Goal: Answer question/provide support: Share knowledge or assist other users

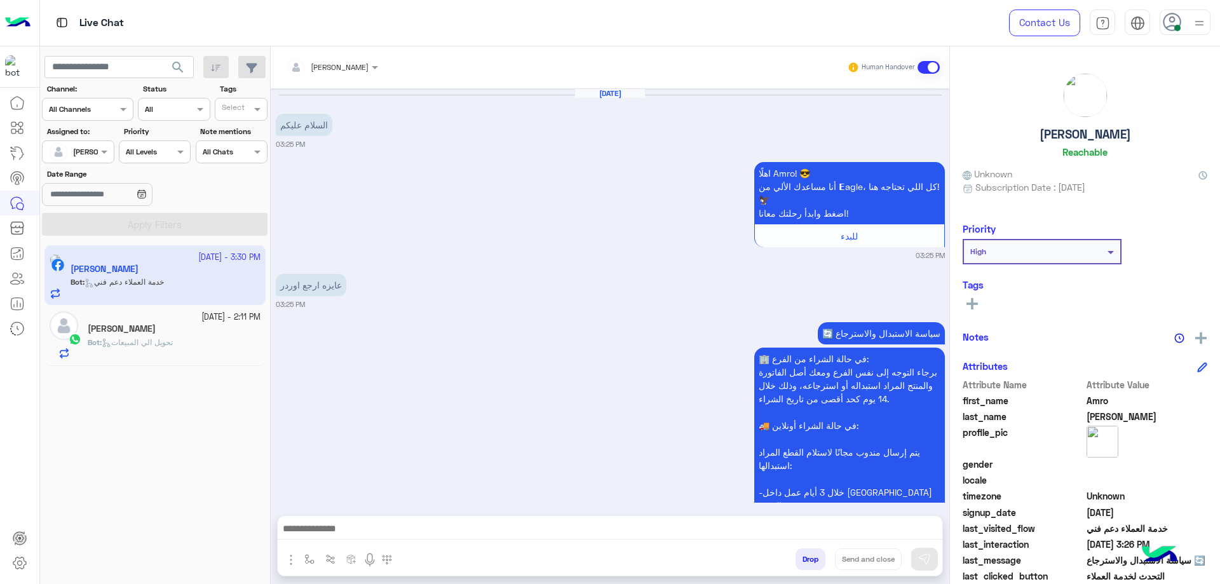
scroll to position [822, 0]
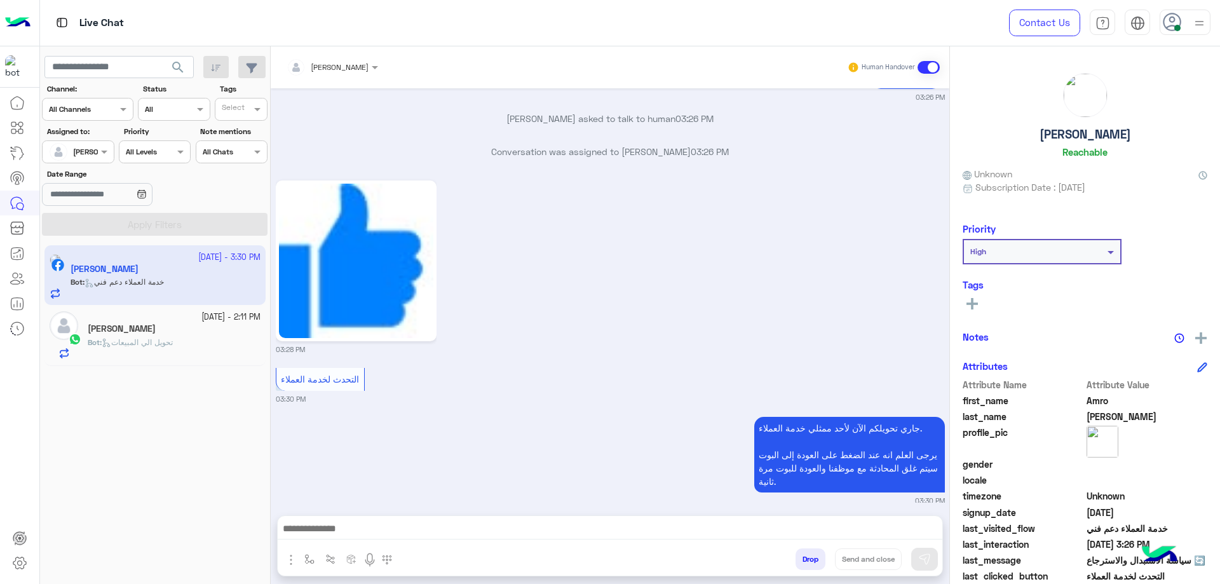
click at [128, 324] on h5 "Mohamed Abdelstar" at bounding box center [122, 328] width 68 height 11
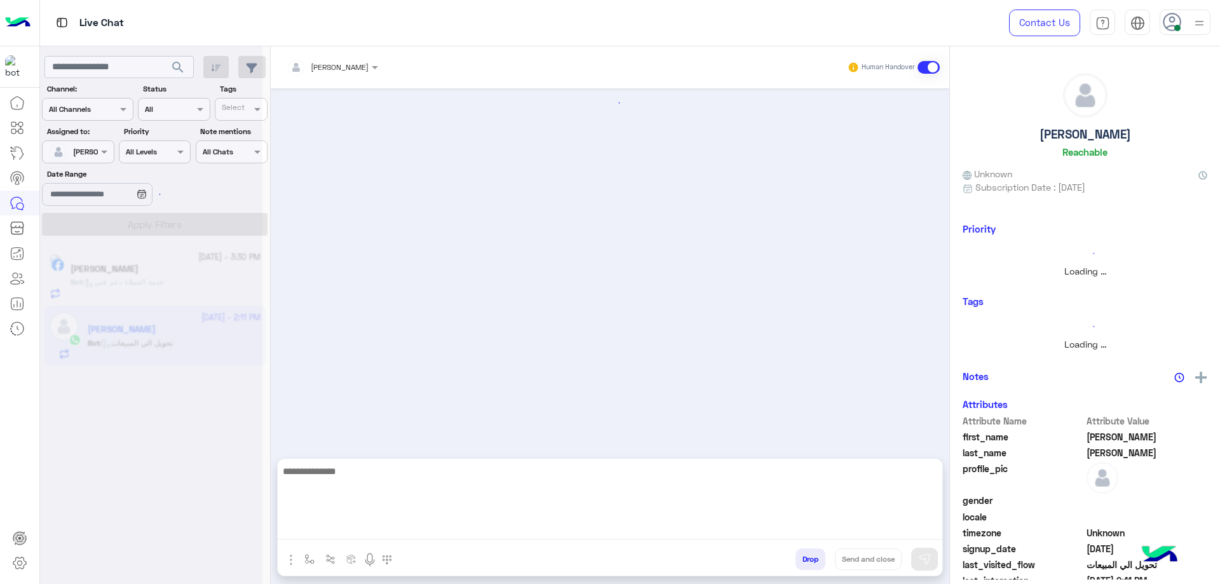
click at [367, 531] on textarea at bounding box center [610, 501] width 665 height 76
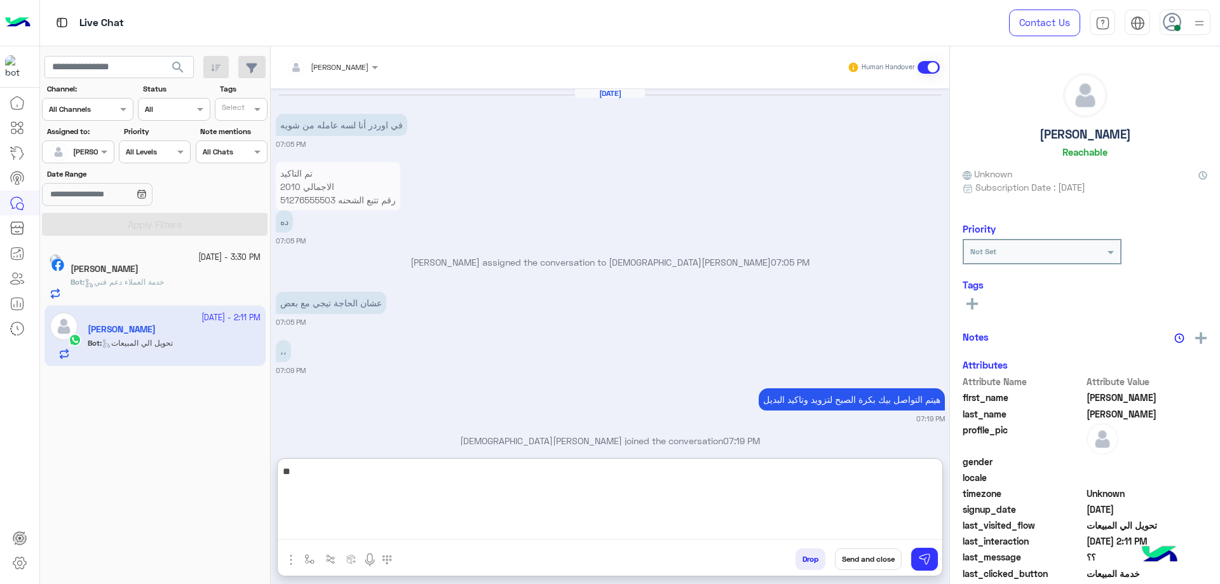
scroll to position [825, 0]
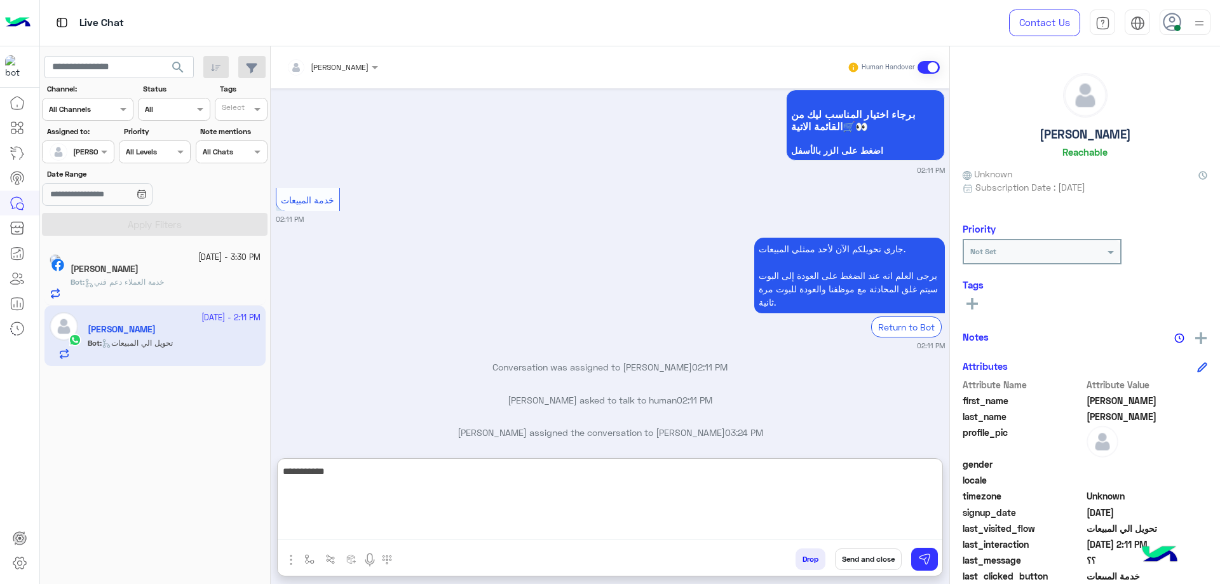
type textarea "**********"
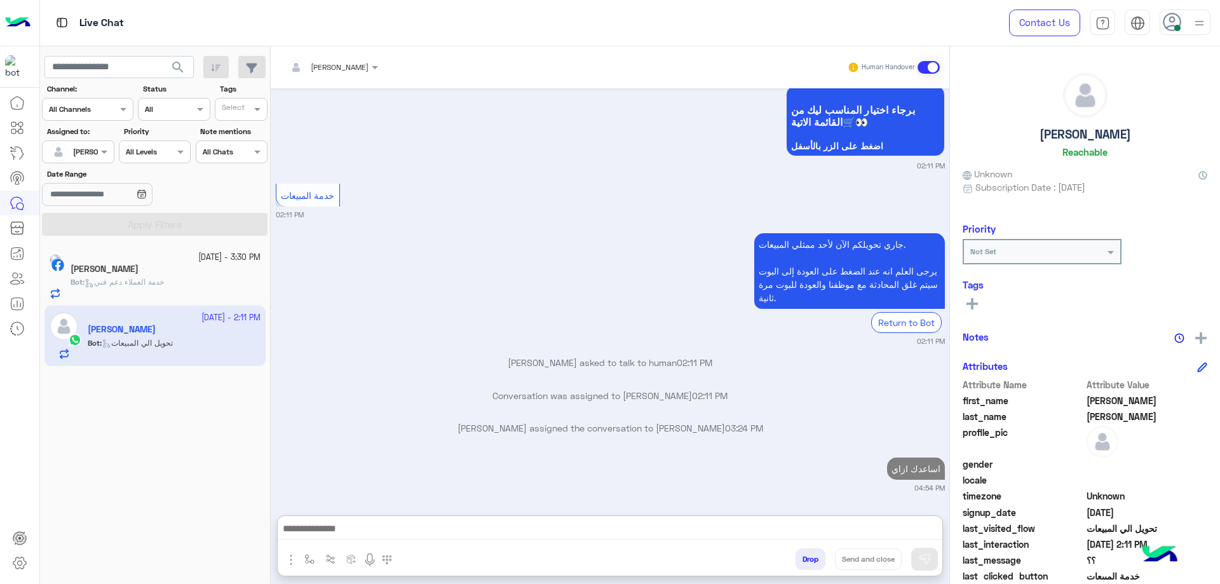
click at [164, 281] on span "خدمة العملاء دعم فني" at bounding box center [123, 282] width 79 height 10
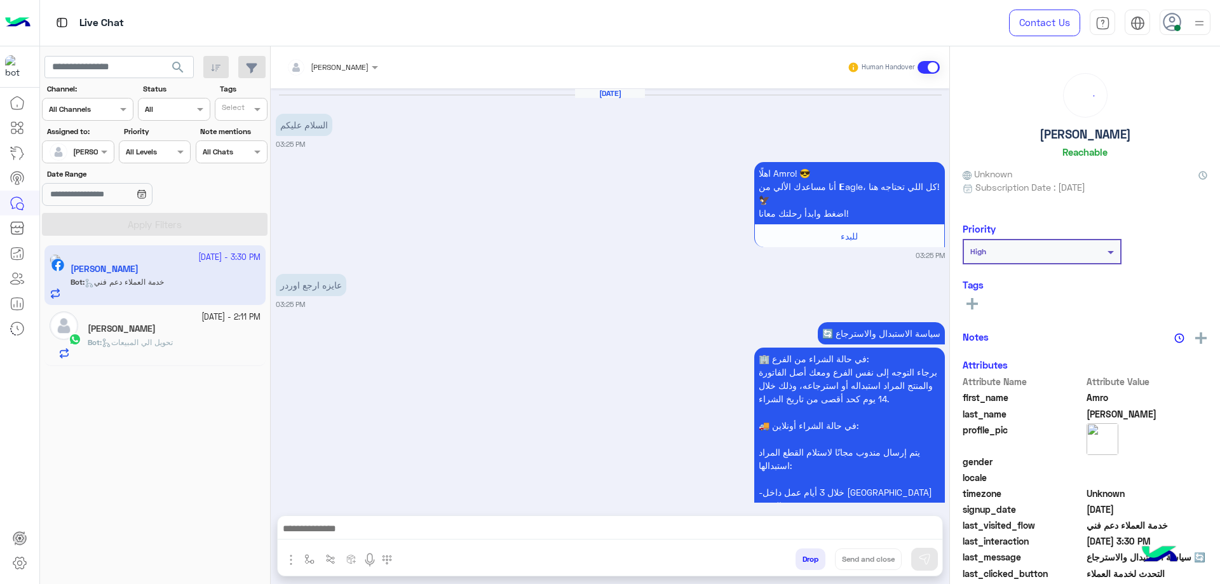
scroll to position [822, 0]
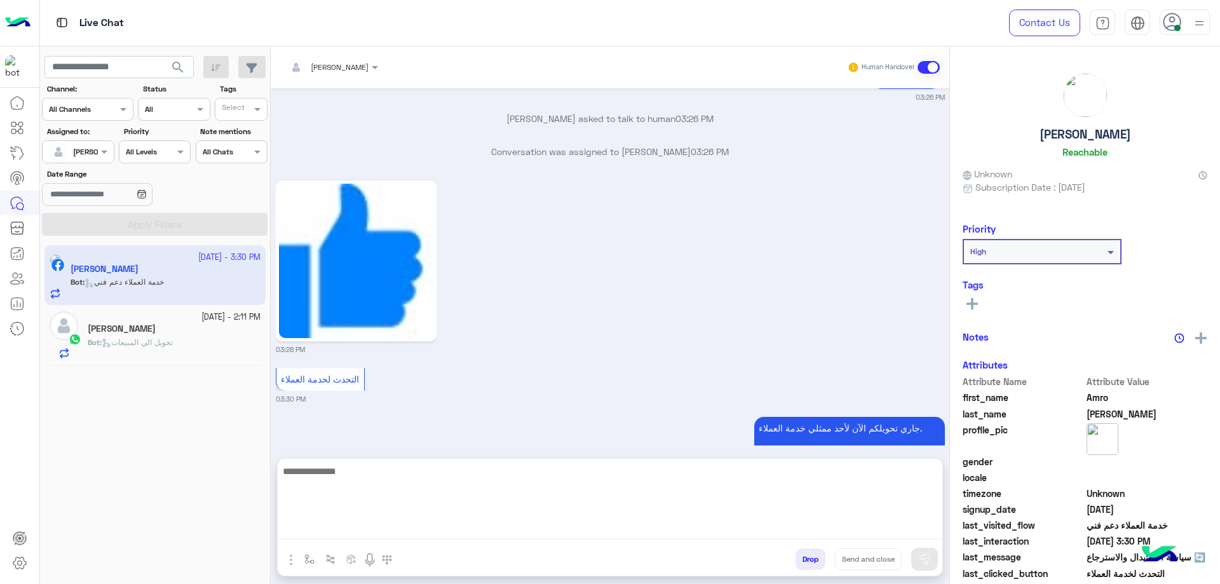
click at [532, 524] on textarea at bounding box center [610, 501] width 665 height 76
paste textarea "**********"
type textarea "**********"
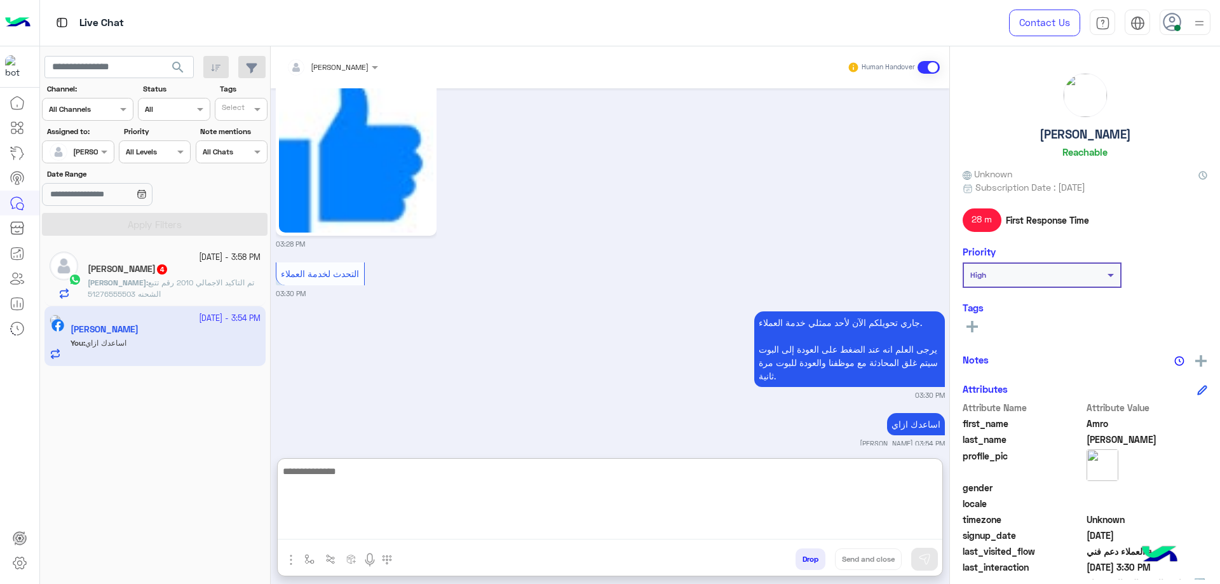
scroll to position [928, 0]
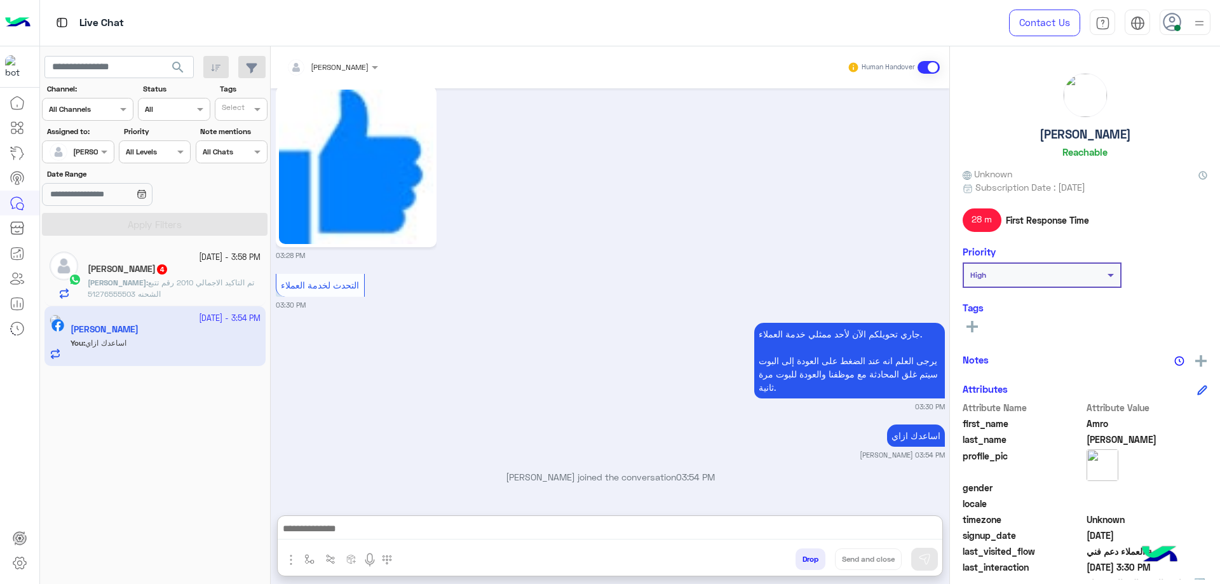
click at [184, 294] on p "Mohamed : تم التاكيد الاجمالي 2010 رقم تتبع الشحنه 51276555503" at bounding box center [174, 288] width 173 height 23
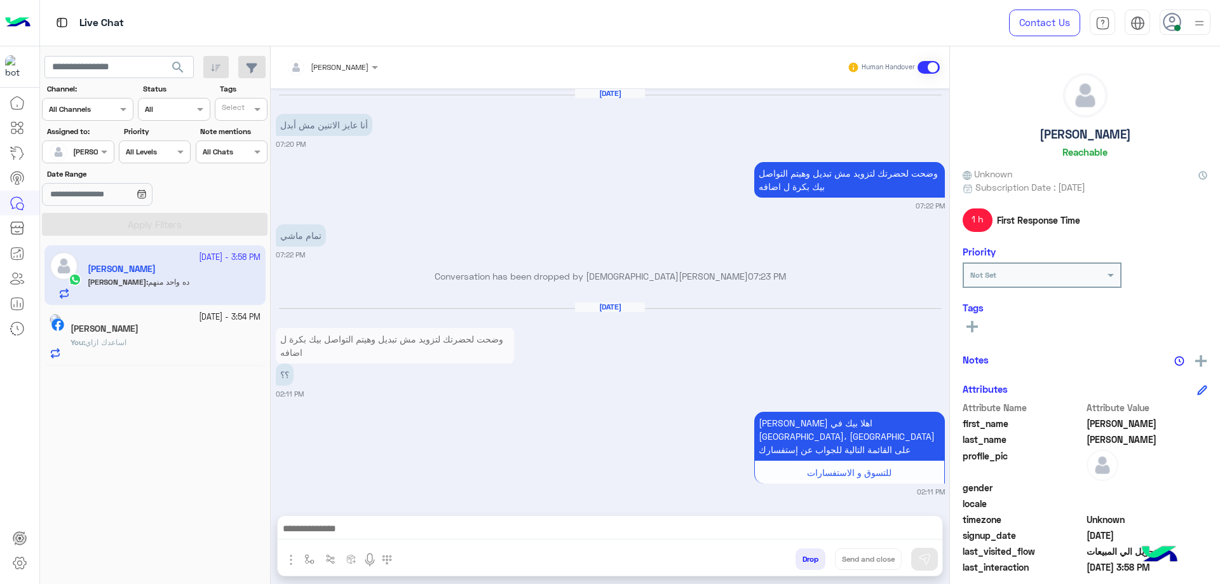
scroll to position [776, 0]
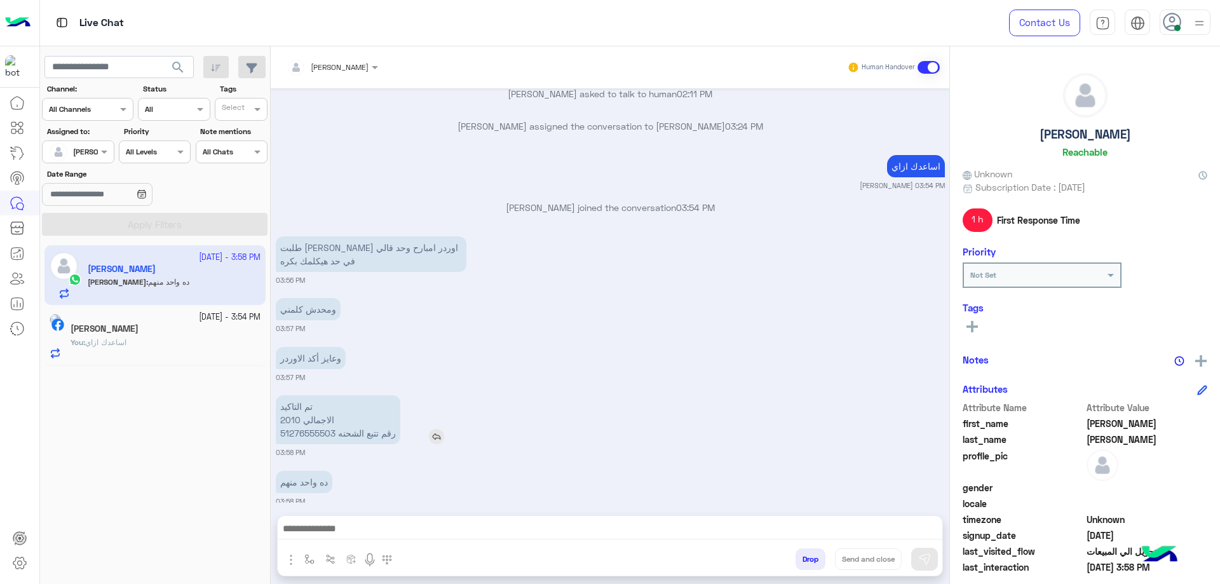
click at [316, 426] on p "تم التاكيد الاجمالي 2010 رقم تتبع الشحنه 51276555503" at bounding box center [338, 419] width 125 height 49
copy p "51276555503"
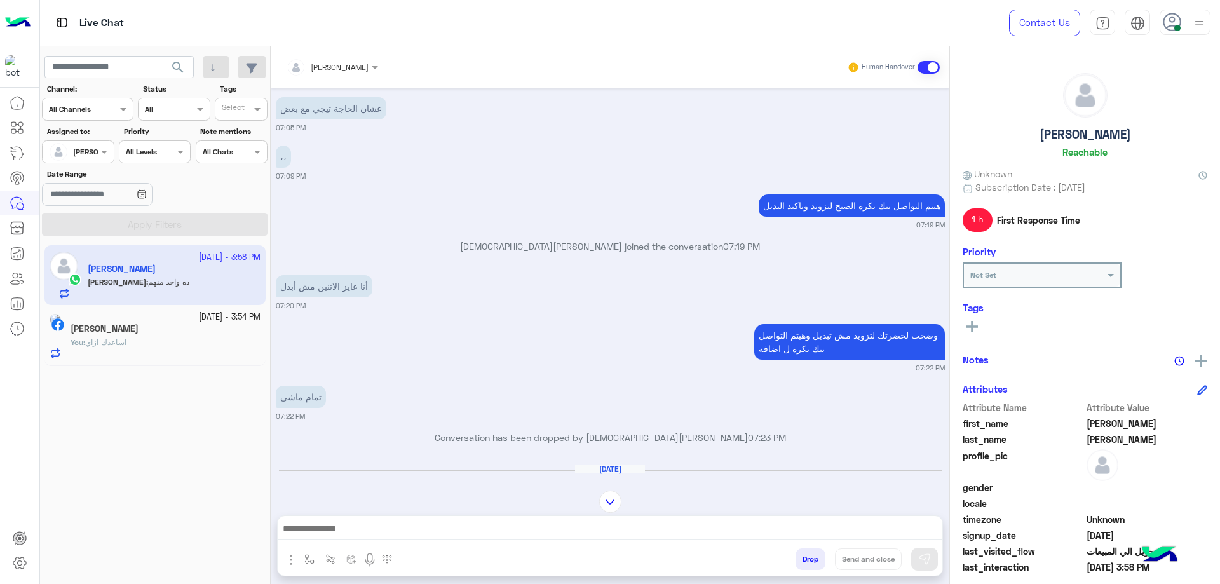
scroll to position [1125, 0]
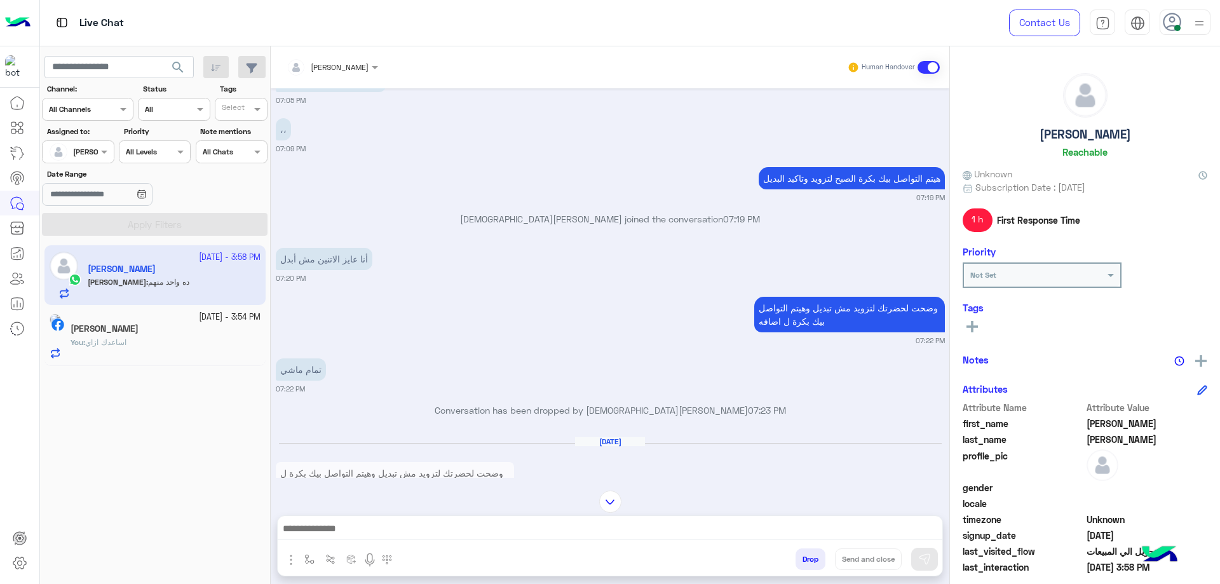
click at [358, 73] on div "[PERSON_NAME]" at bounding box center [328, 67] width 82 height 25
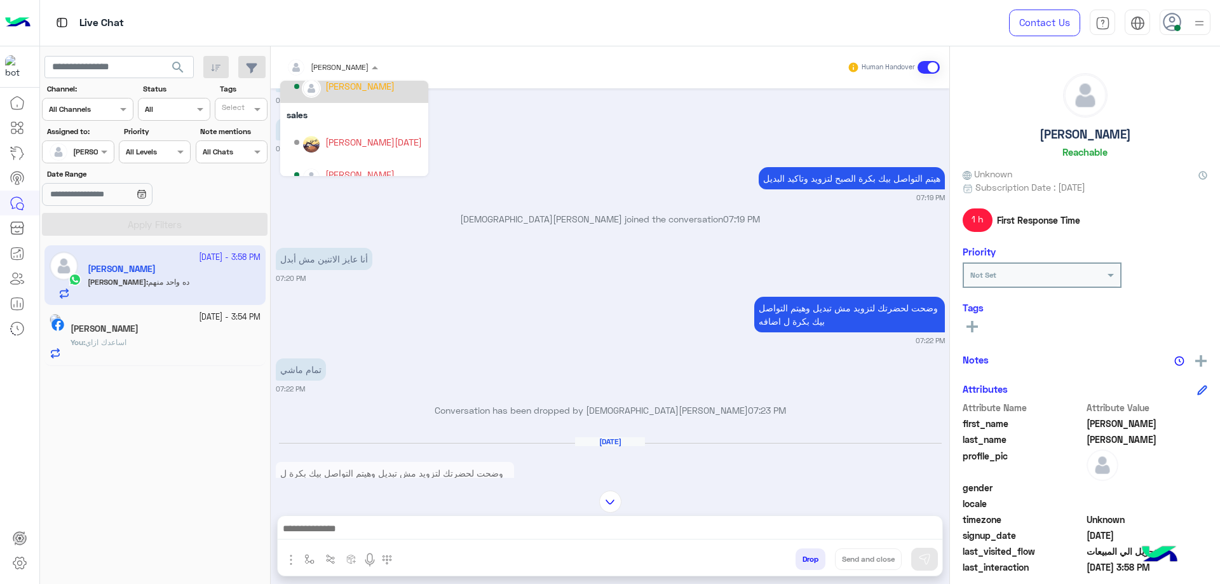
scroll to position [49, 0]
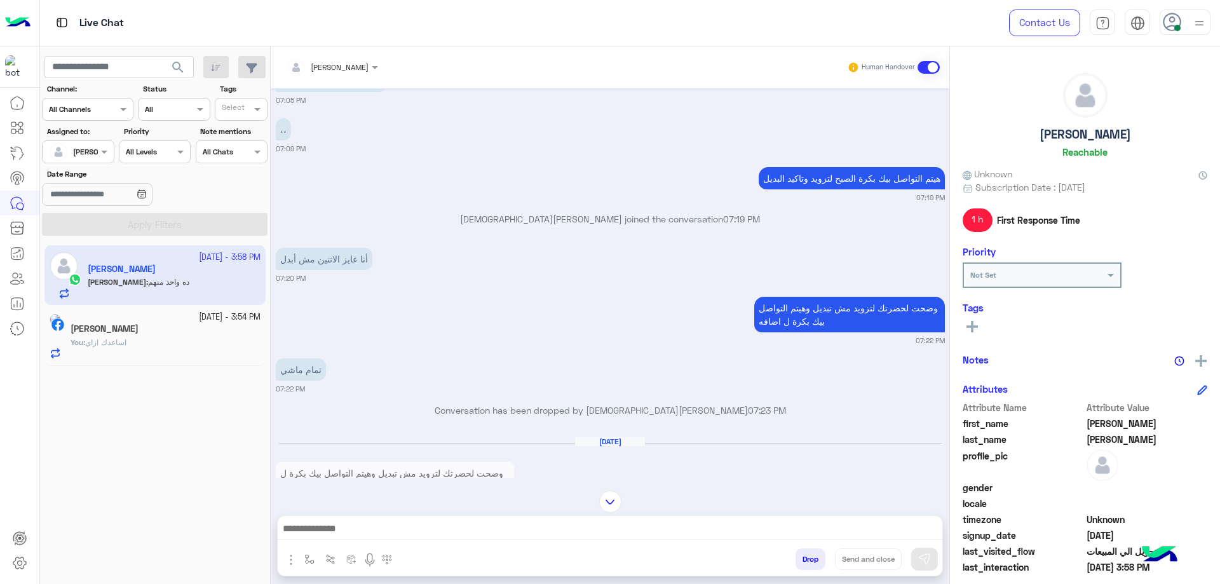
click at [1090, 142] on div "Mohamed Abdelstar Reachable" at bounding box center [1085, 118] width 245 height 90
click at [1090, 139] on h5 "Mohamed Abdelstar" at bounding box center [1084, 134] width 91 height 15
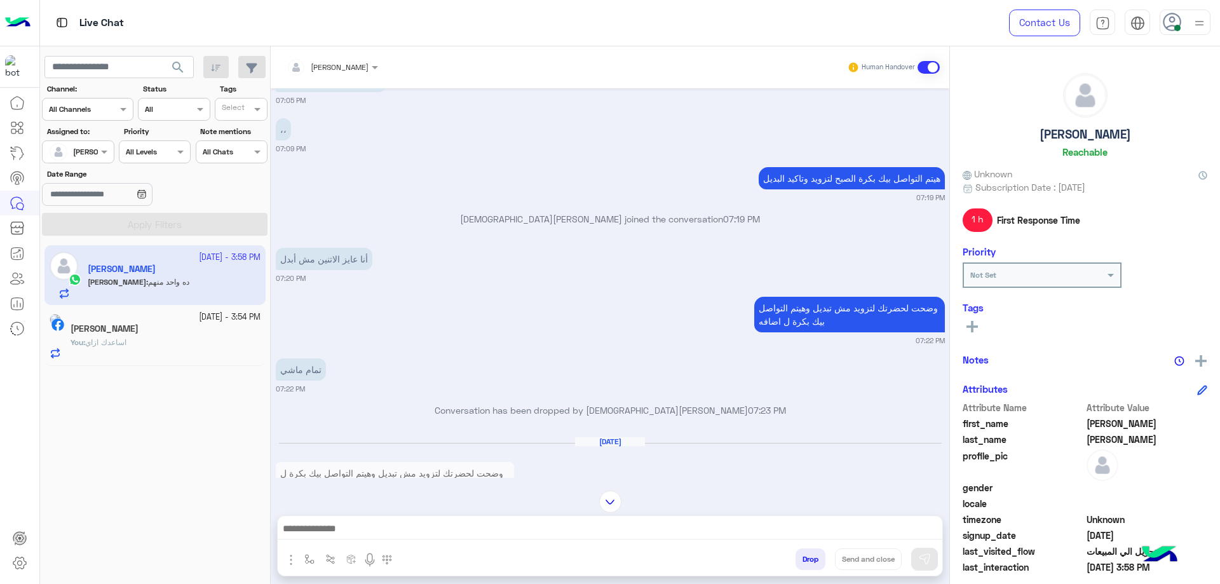
click at [346, 48] on div "Bassem Hisham Human Handover" at bounding box center [610, 67] width 679 height 42
click at [348, 66] on div at bounding box center [332, 65] width 104 height 12
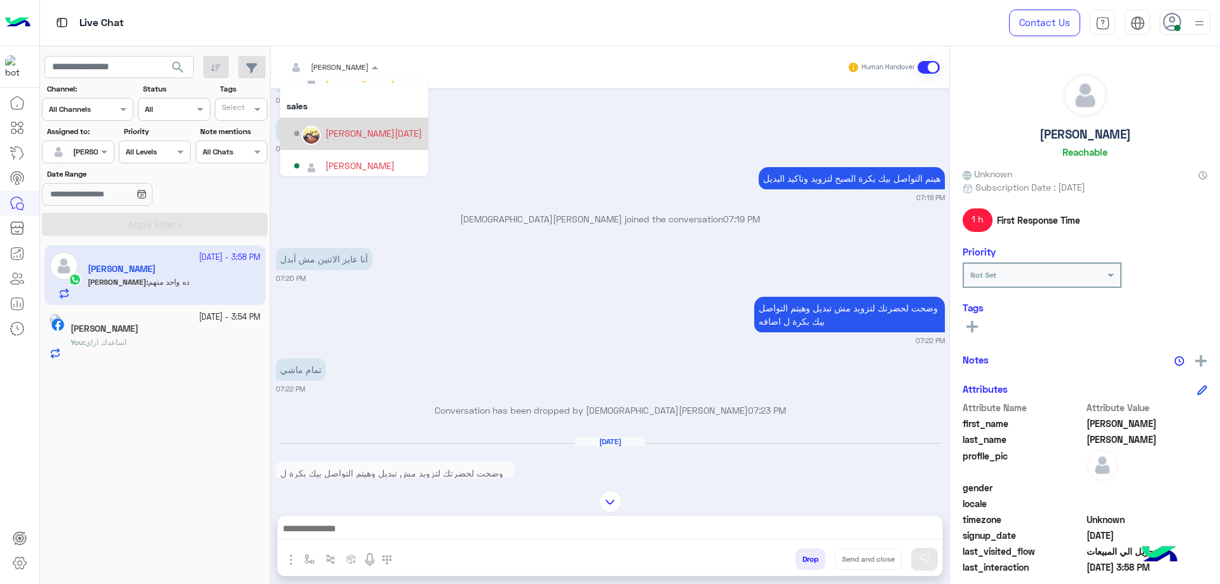
scroll to position [81, 0]
click at [348, 158] on div "mohamed ahmed" at bounding box center [359, 158] width 69 height 13
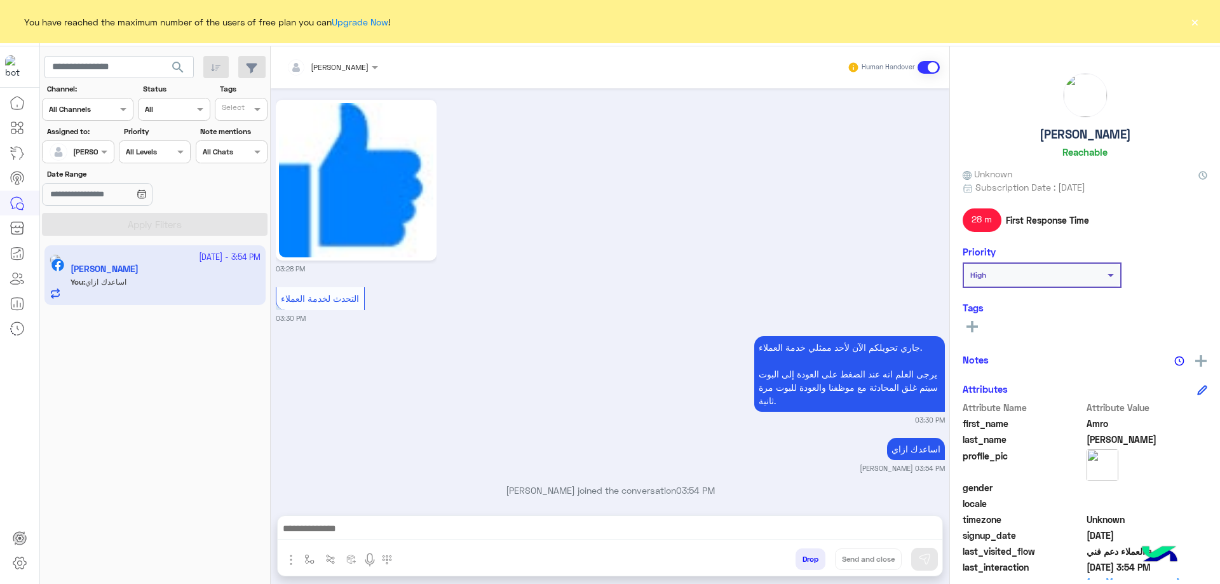
click at [1198, 25] on button "×" at bounding box center [1194, 21] width 13 height 13
